Goal: Task Accomplishment & Management: Use online tool/utility

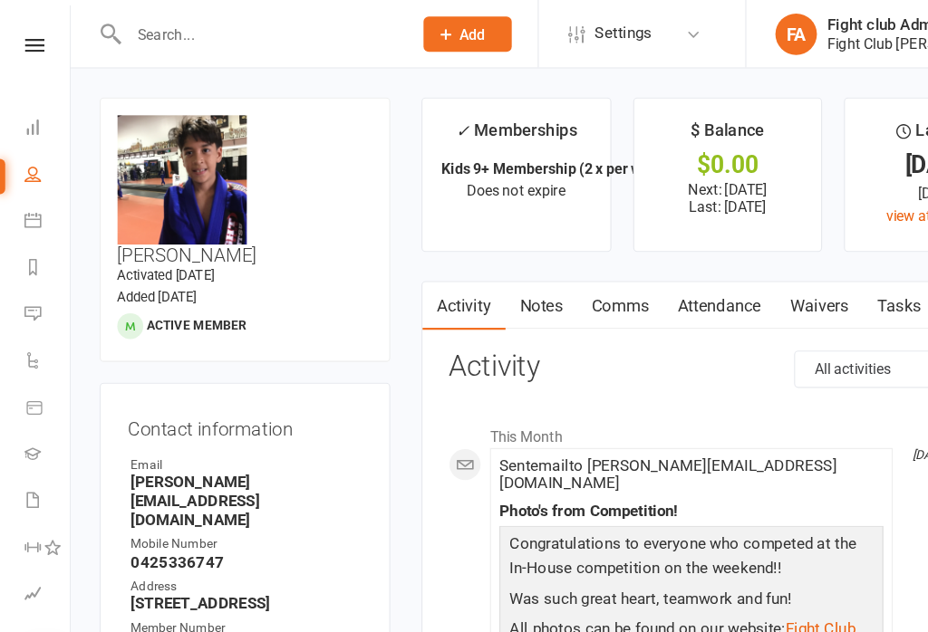
click at [267, 28] on input "text" at bounding box center [226, 29] width 239 height 25
click at [257, 23] on input "text" at bounding box center [226, 29] width 239 height 25
click at [43, 39] on link at bounding box center [30, 40] width 64 height 12
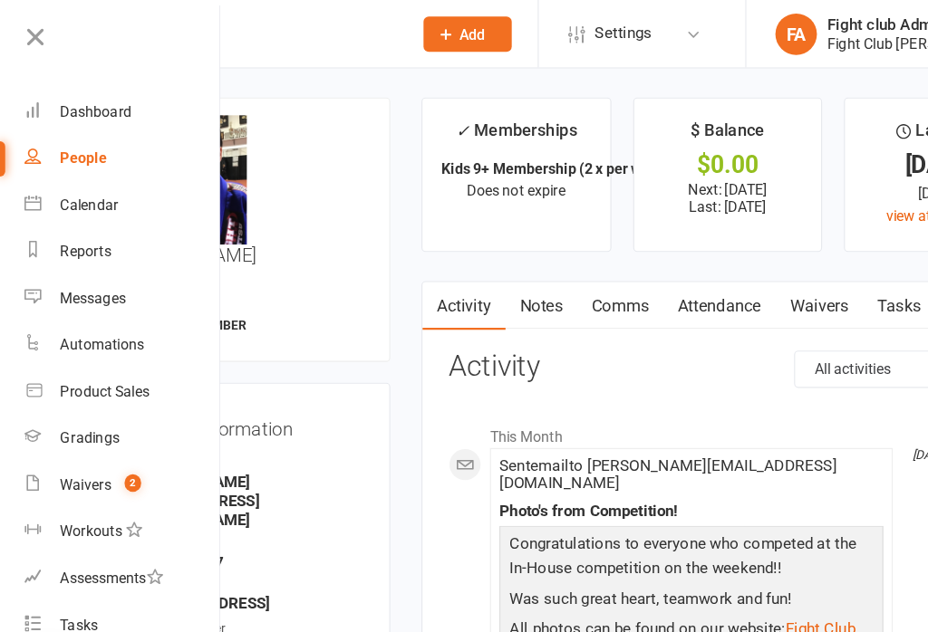
click at [106, 87] on link "Dashboard" at bounding box center [107, 97] width 171 height 41
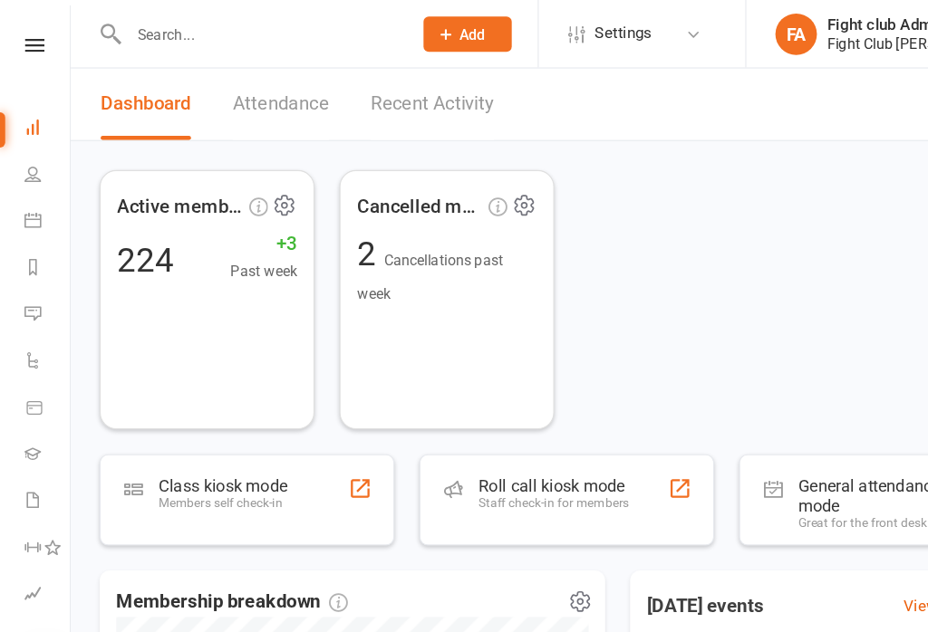
click at [474, 439] on div "Staff check-in for members" at bounding box center [483, 439] width 131 height 13
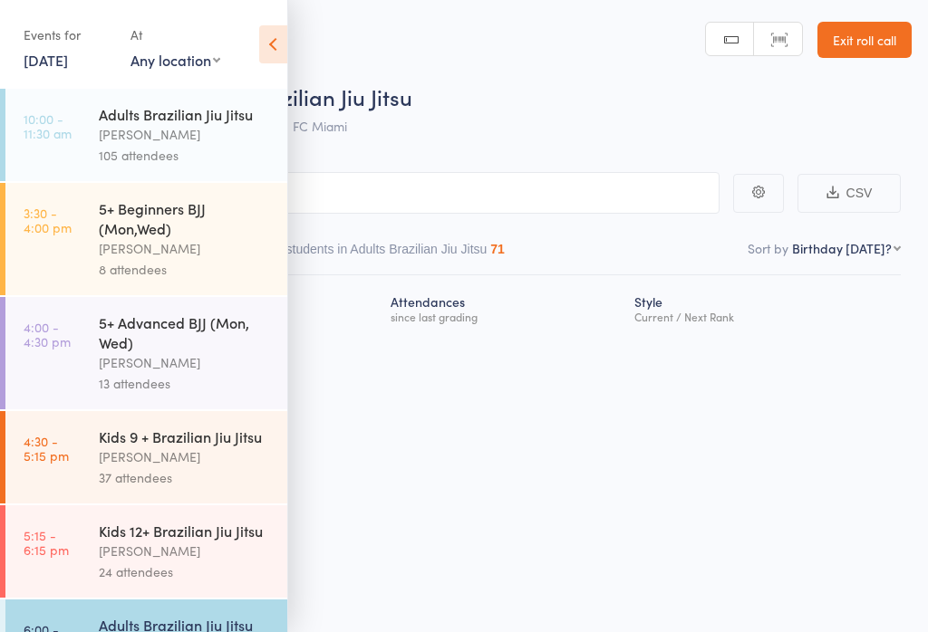
click at [282, 42] on icon at bounding box center [273, 44] width 28 height 38
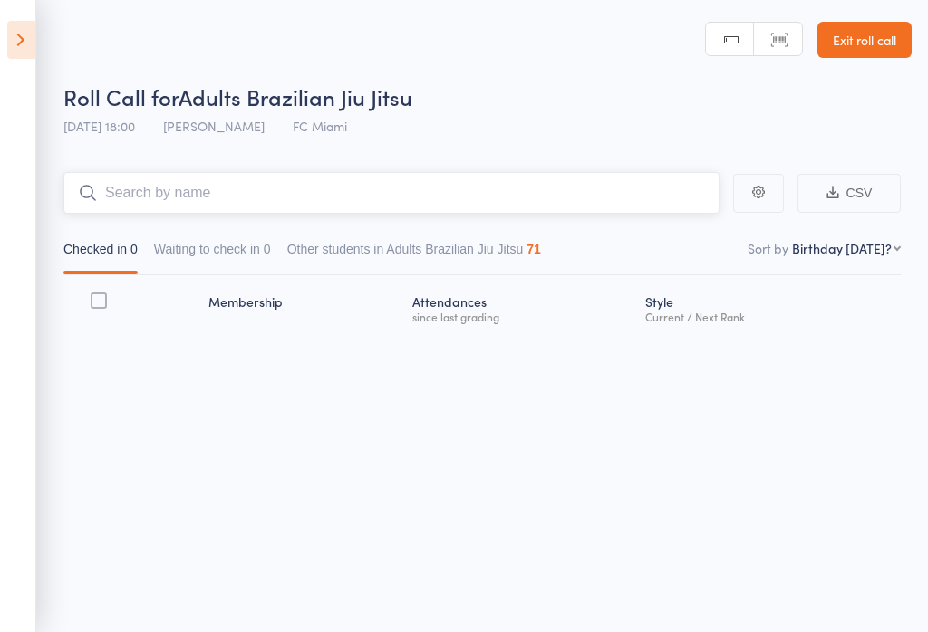
click at [525, 175] on input "search" at bounding box center [391, 193] width 656 height 42
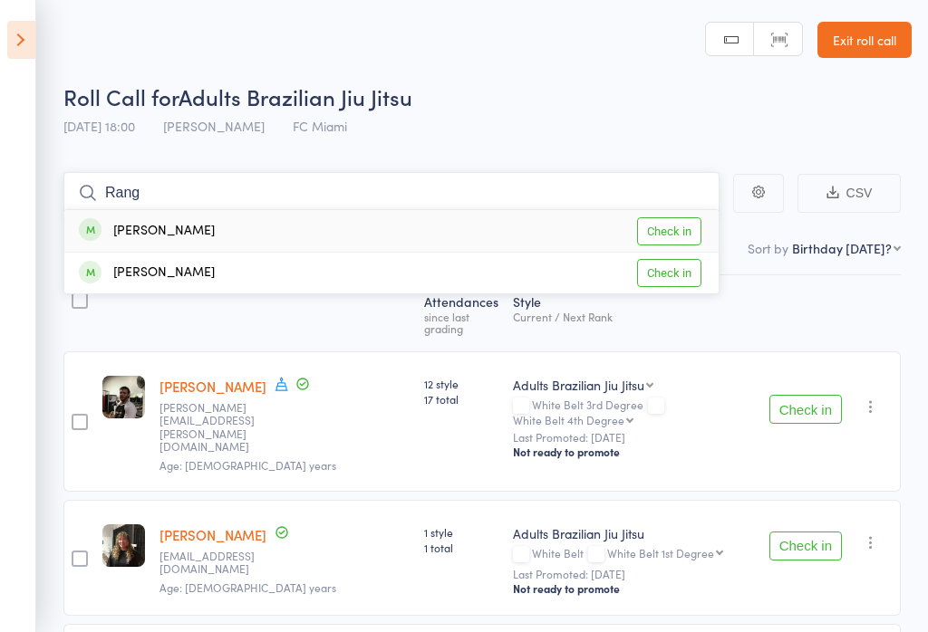
type input "Rang"
click at [674, 221] on link "Check in" at bounding box center [669, 231] width 64 height 28
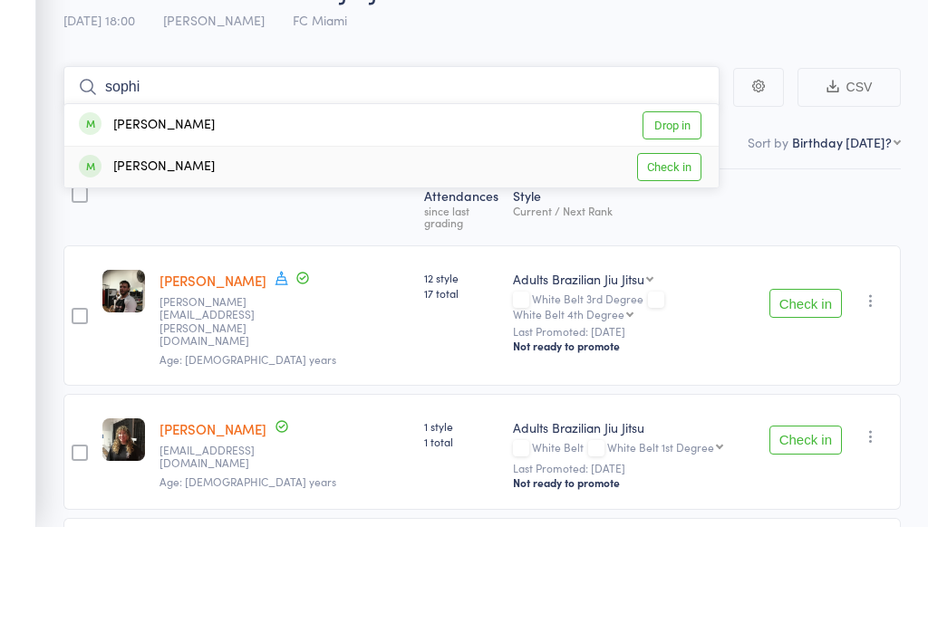
type input "sophi"
click at [666, 259] on link "Check in" at bounding box center [669, 273] width 64 height 28
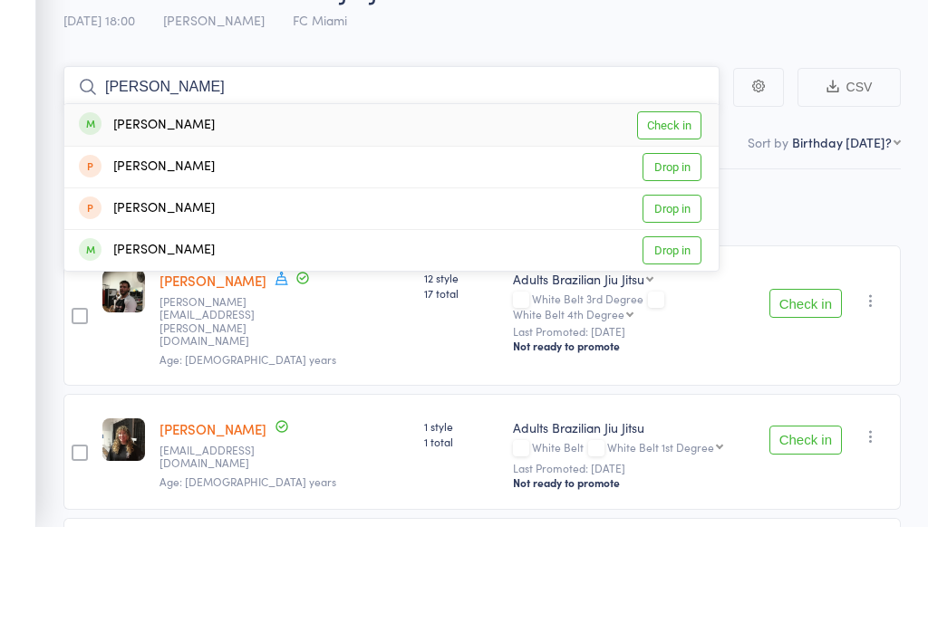
type input "ryan"
click at [685, 217] on link "Check in" at bounding box center [669, 231] width 64 height 28
type input "noah"
click at [663, 259] on link "Check in" at bounding box center [669, 273] width 64 height 28
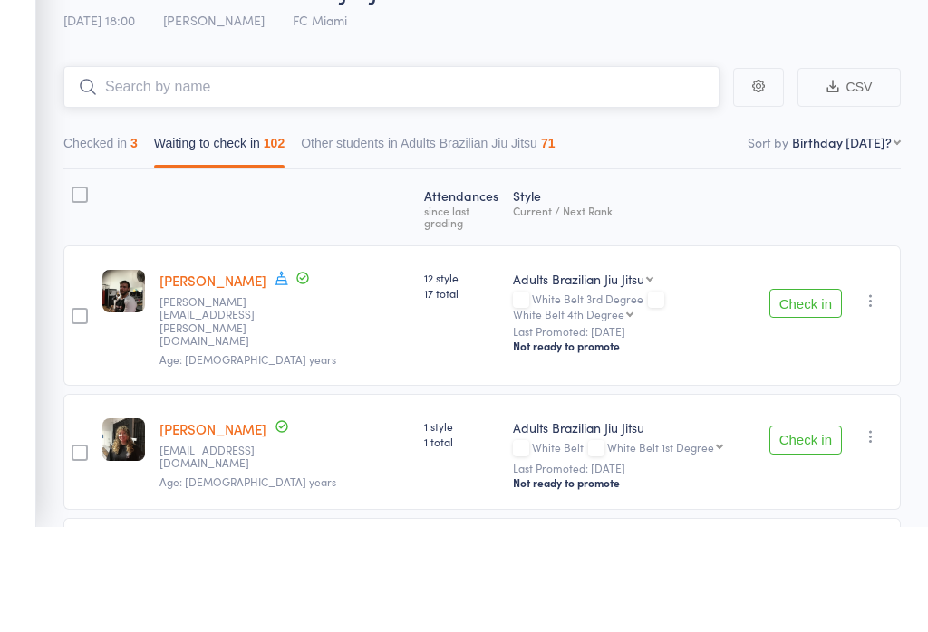
scroll to position [106, 0]
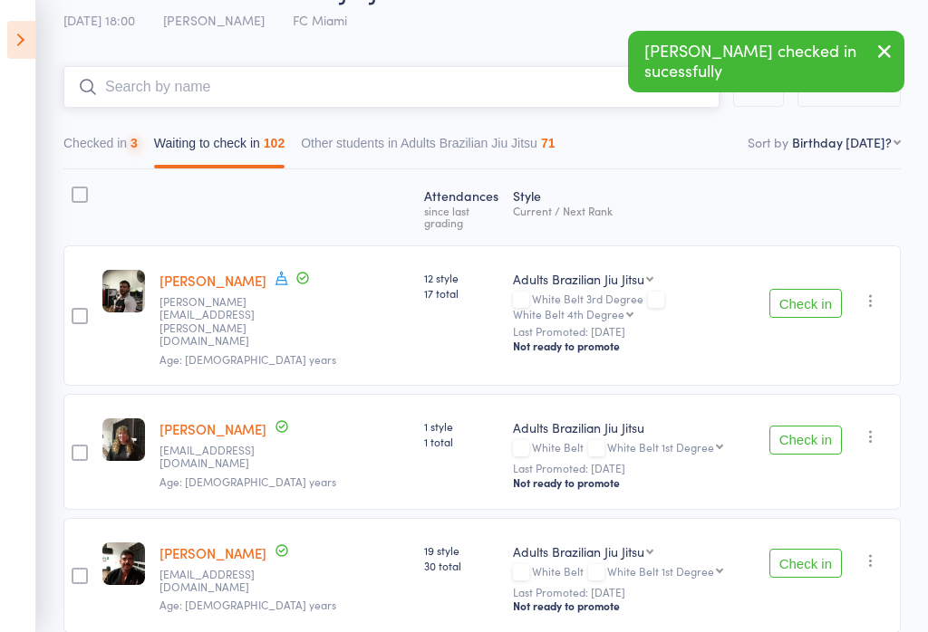
click at [455, 78] on input "search" at bounding box center [391, 87] width 656 height 42
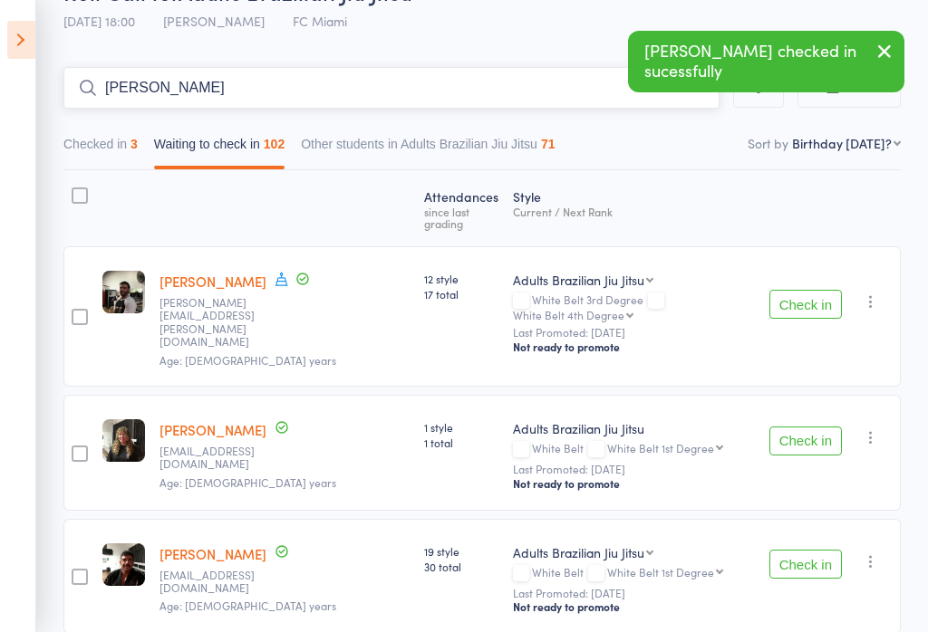
type input "Ryan"
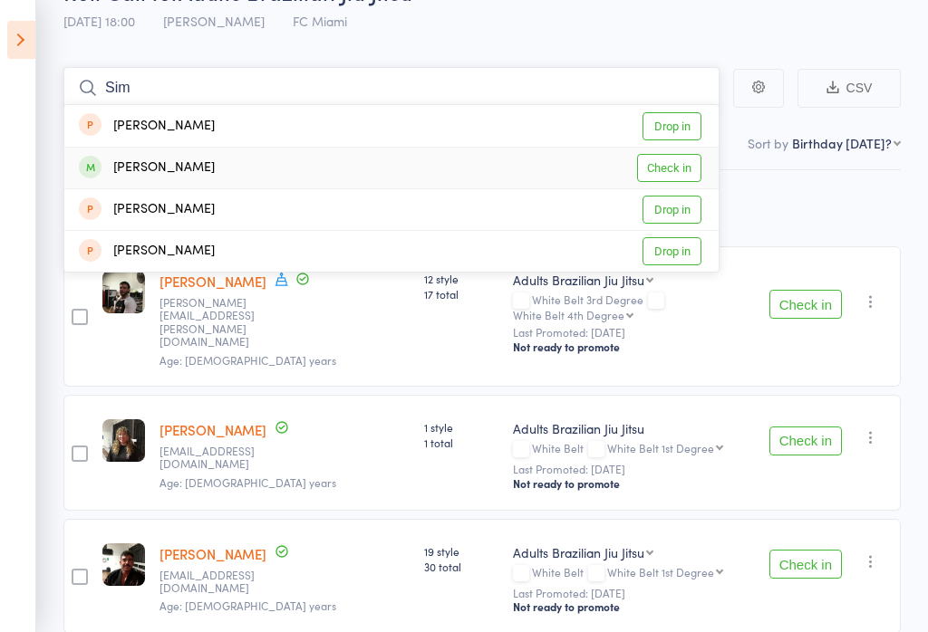
type input "Sim"
click at [671, 166] on link "Check in" at bounding box center [669, 168] width 64 height 28
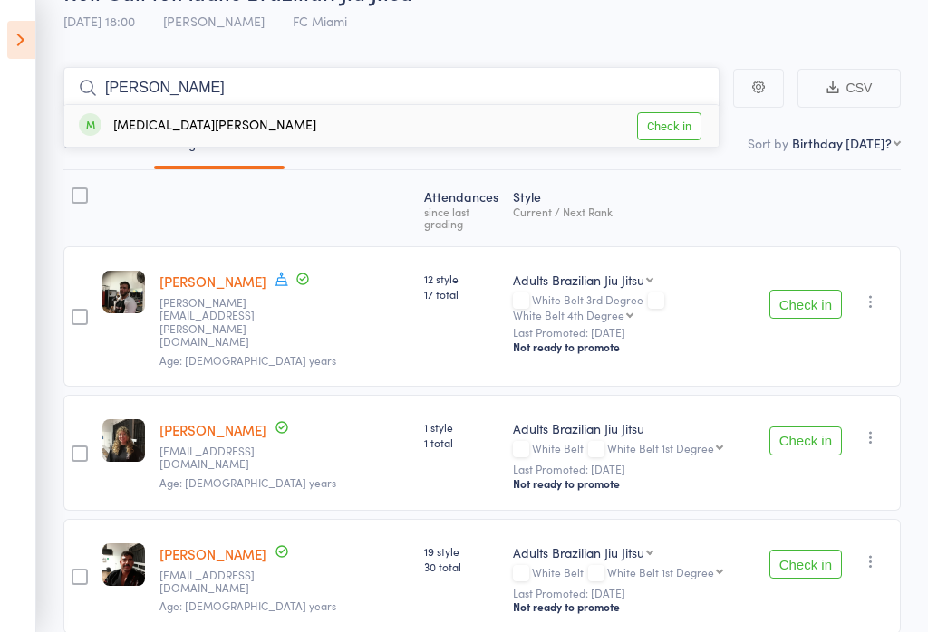
type input "niki"
click at [666, 123] on link "Check in" at bounding box center [669, 126] width 64 height 28
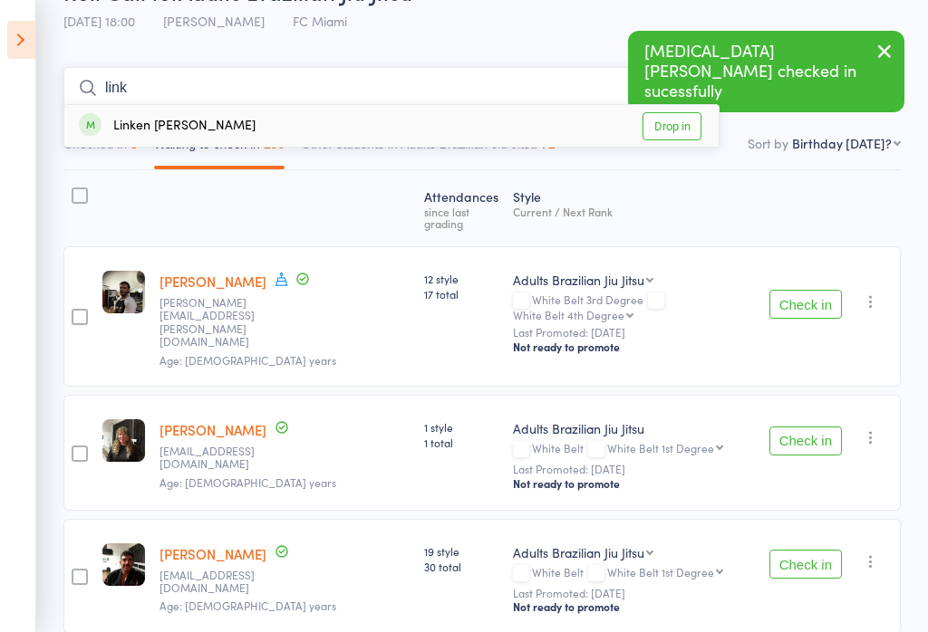
type input "link"
click at [669, 120] on link "Drop in" at bounding box center [671, 126] width 59 height 28
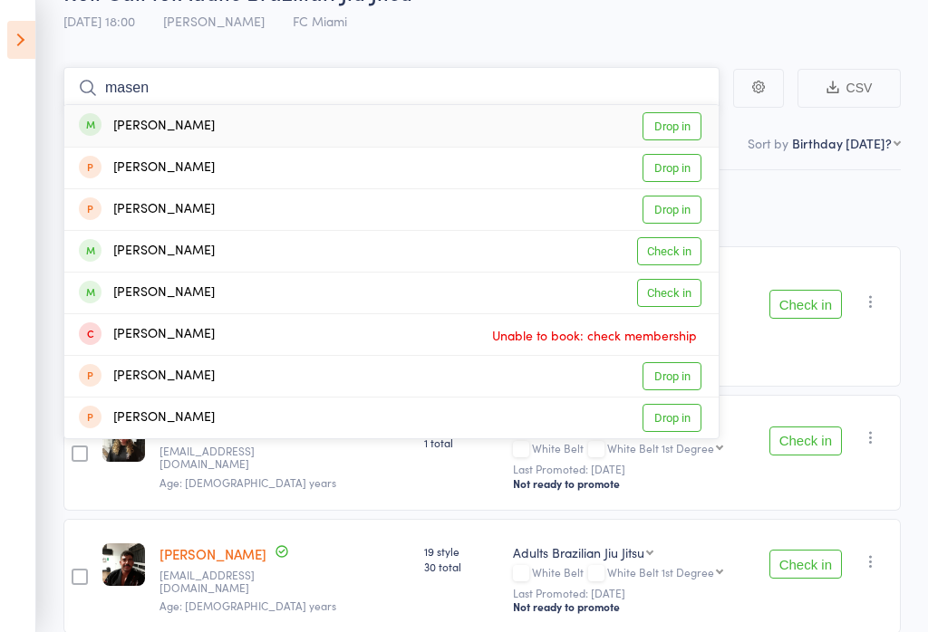
type input "masen"
click at [677, 124] on link "Drop in" at bounding box center [671, 126] width 59 height 28
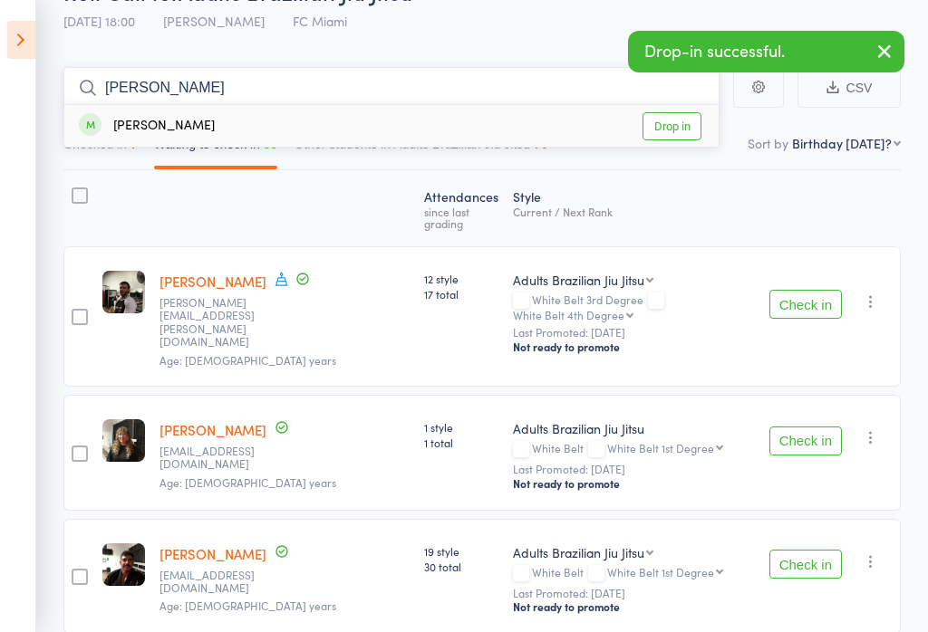
type input "huss"
click at [676, 129] on link "Drop in" at bounding box center [671, 126] width 59 height 28
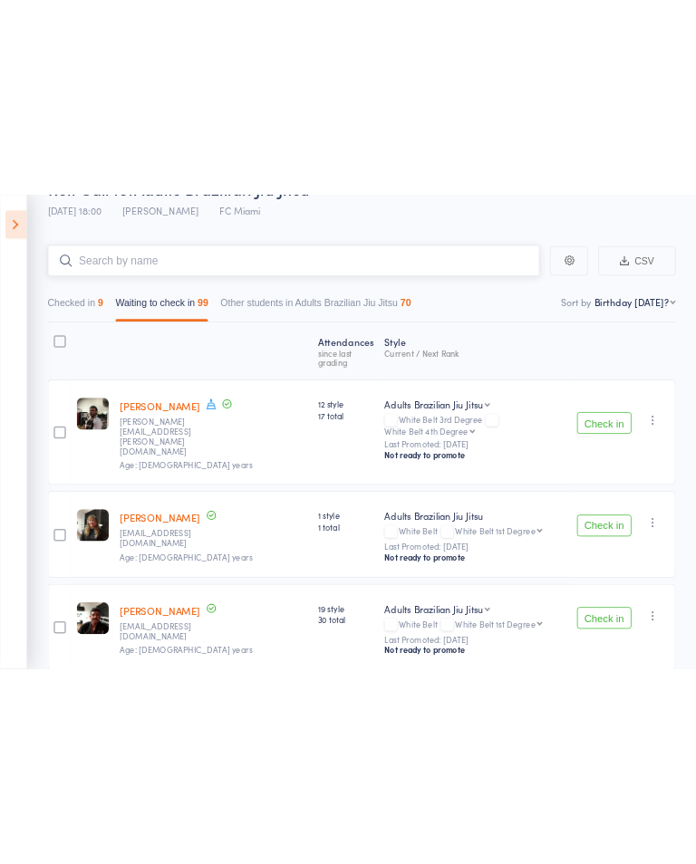
scroll to position [0, 0]
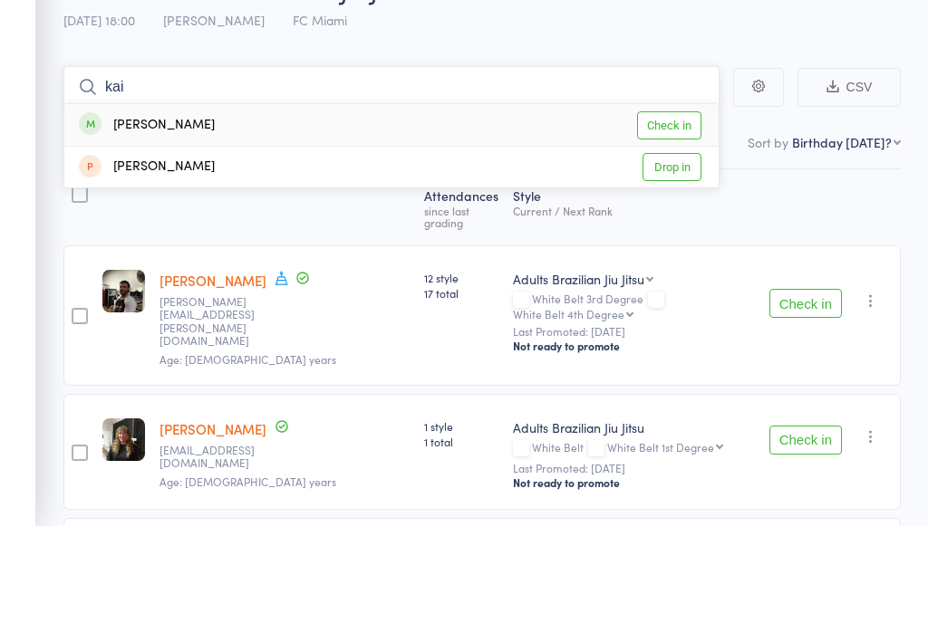
type input "kai"
click at [674, 217] on link "Check in" at bounding box center [669, 231] width 64 height 28
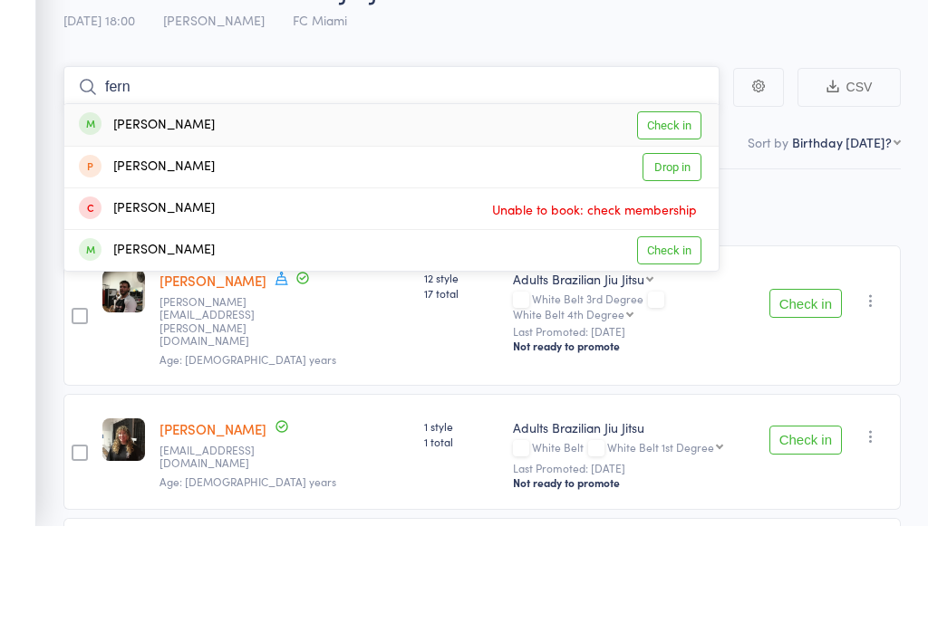
type input "fern"
click at [673, 217] on link "Check in" at bounding box center [669, 231] width 64 height 28
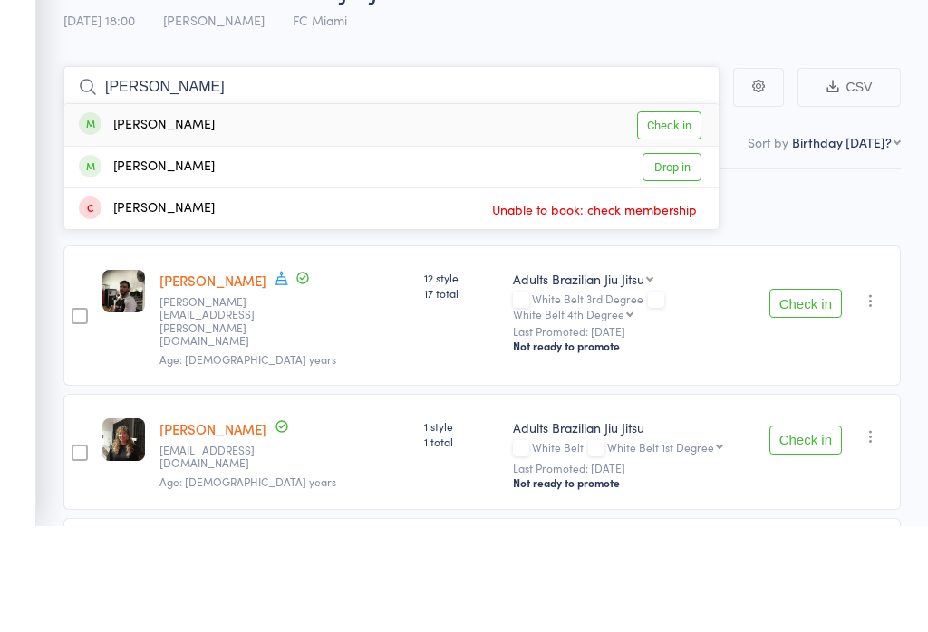
type input "kirk"
click at [672, 217] on link "Check in" at bounding box center [669, 231] width 64 height 28
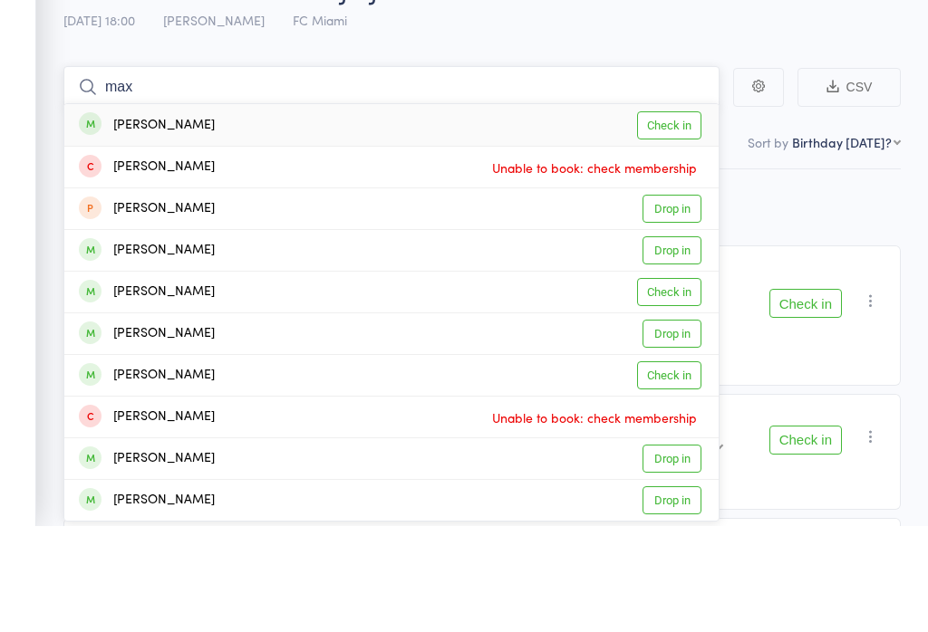
type input "max"
click at [692, 217] on link "Check in" at bounding box center [669, 231] width 64 height 28
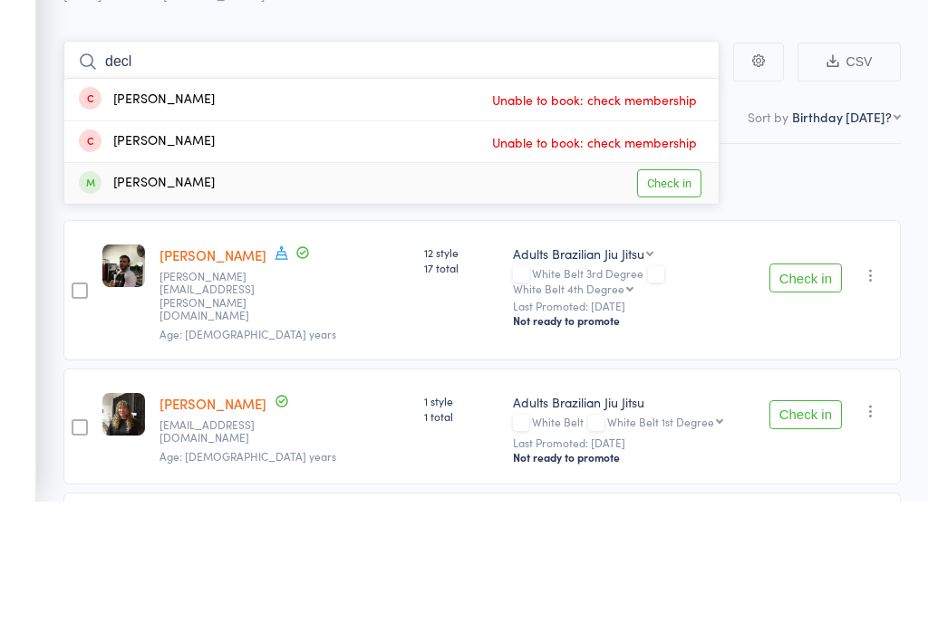
type input "decl"
click at [673, 301] on link "Check in" at bounding box center [669, 315] width 64 height 28
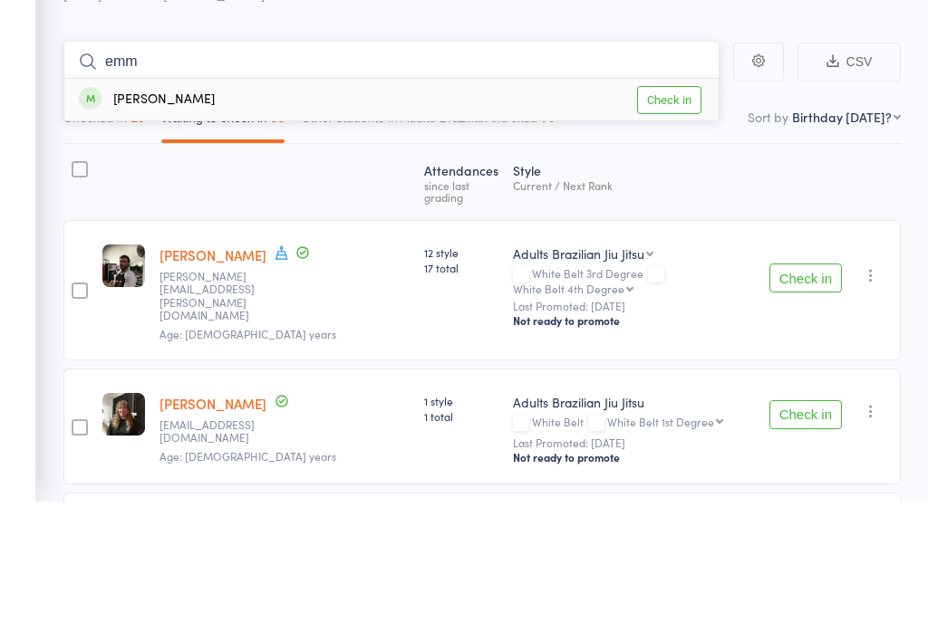
type input "emm"
click at [675, 217] on link "Check in" at bounding box center [669, 231] width 64 height 28
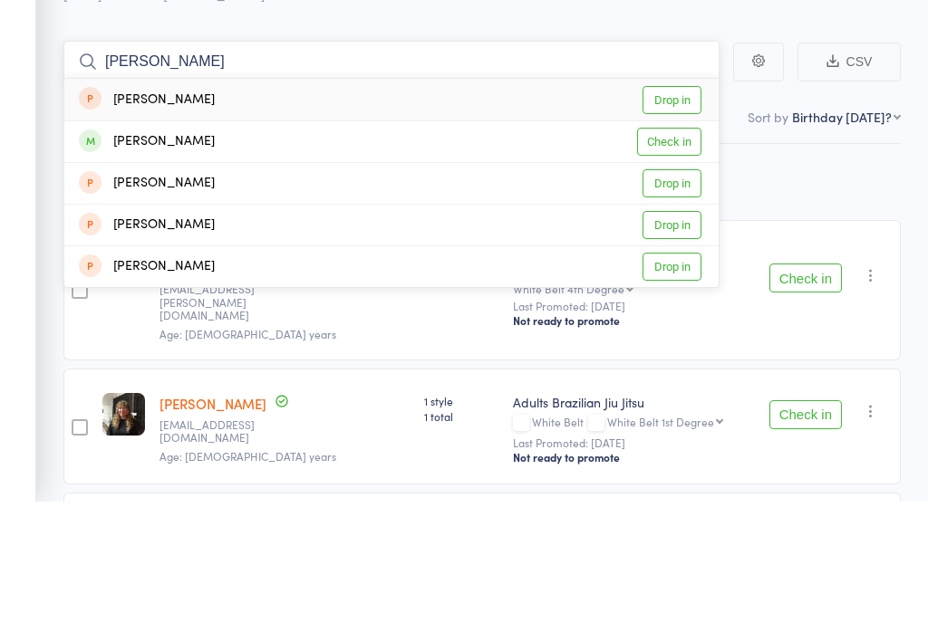
type input "rhys"
click at [670, 259] on link "Check in" at bounding box center [669, 273] width 64 height 28
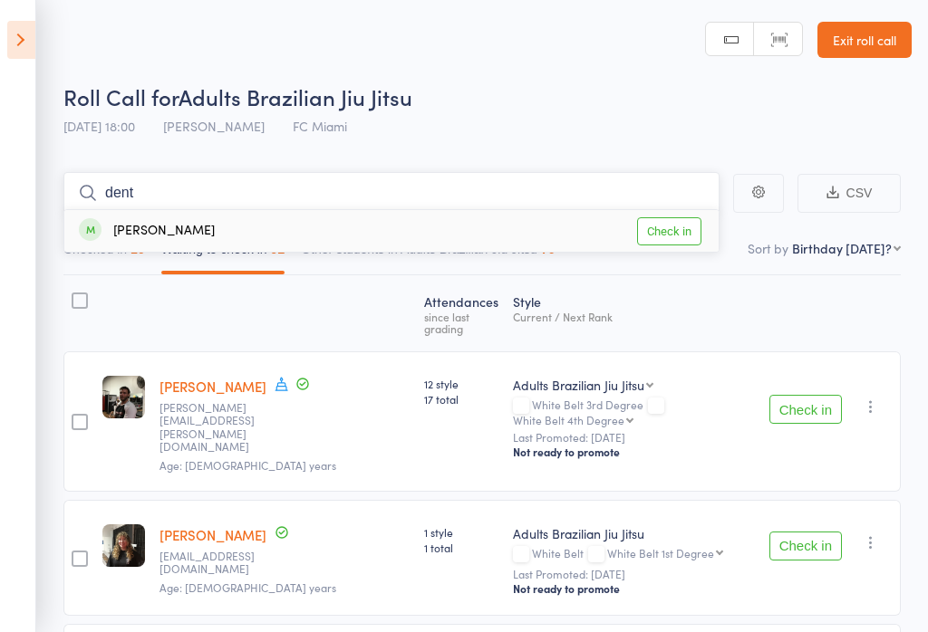
type input "dent"
click at [673, 234] on link "Check in" at bounding box center [669, 231] width 64 height 28
